Goal: Find specific page/section: Find specific page/section

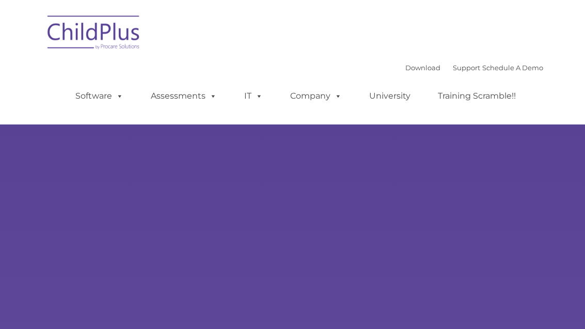
type input ""
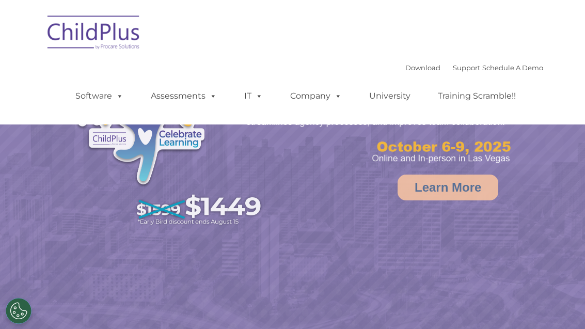
select select "MEDIUM"
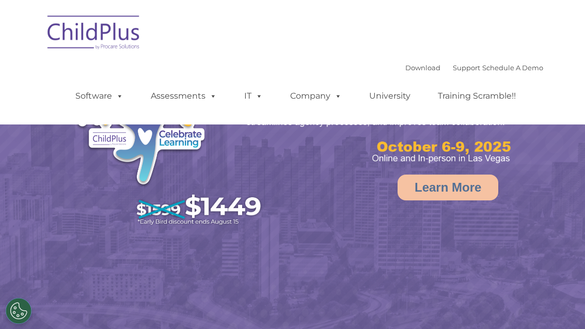
select select "MEDIUM"
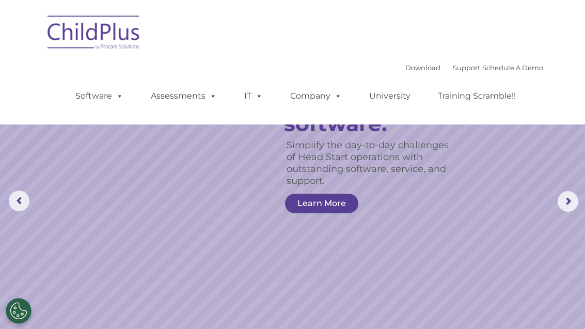
click at [82, 36] on img at bounding box center [93, 34] width 103 height 52
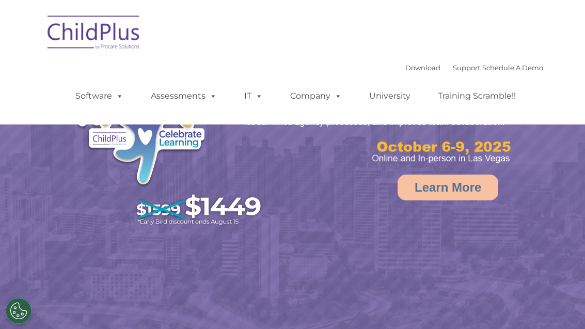
select select "MEDIUM"
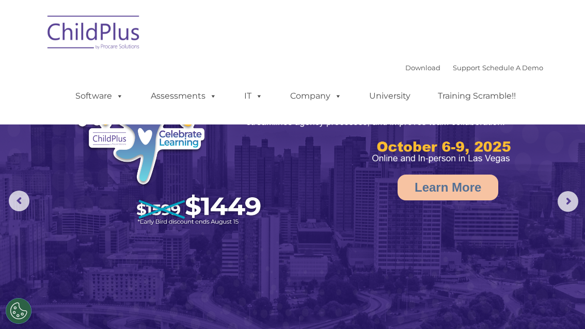
click at [201, 98] on link "Assessments" at bounding box center [183, 96] width 87 height 21
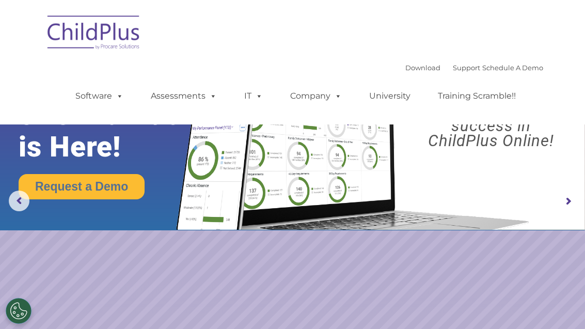
click at [548, 91] on nav "Download Support | Schedule A Demo  MENU MENU Software ChildPlus: The original…" at bounding box center [292, 62] width 585 height 124
